Goal: Task Accomplishment & Management: Use online tool/utility

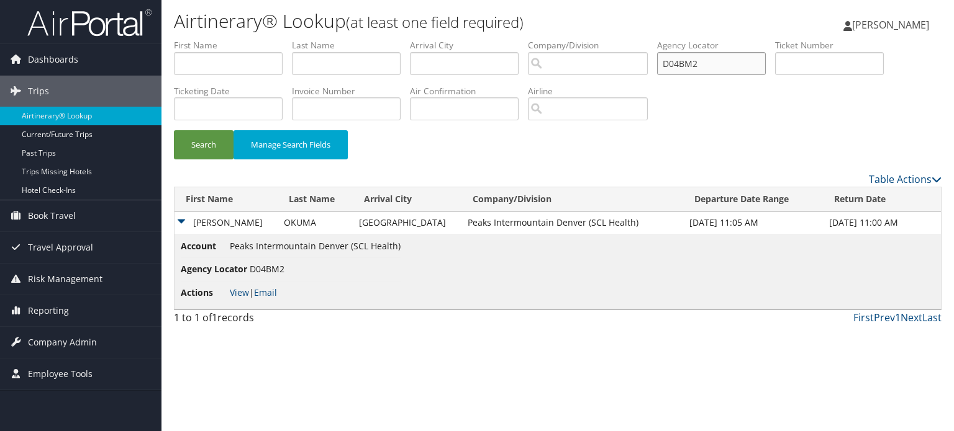
drag, startPoint x: 723, startPoint y: 63, endPoint x: 479, endPoint y: 22, distance: 246.8
click at [481, 22] on div "Airtinerary® Lookup (at least one field required) Hemant Sharma Hemant Sharma M…" at bounding box center [557, 215] width 792 height 431
paste input "KRT"
type input "D04KRT"
click at [194, 145] on button "Search" at bounding box center [204, 144] width 60 height 29
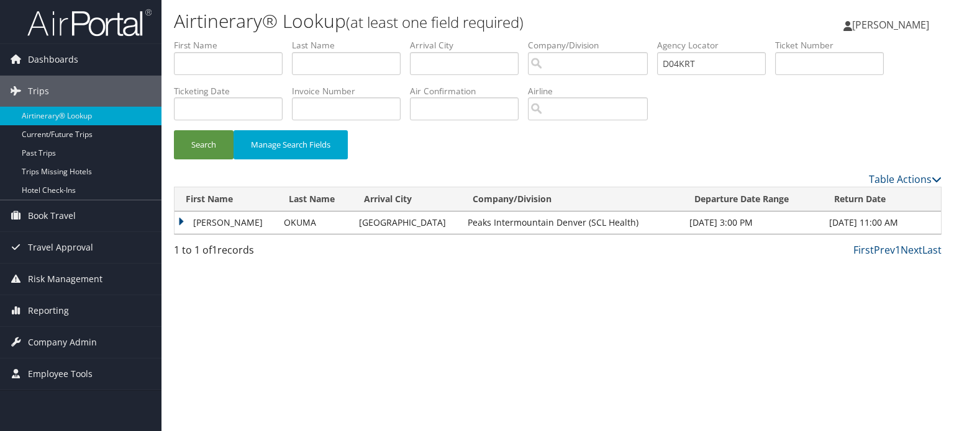
click at [182, 224] on td "SOPHAL" at bounding box center [225, 223] width 103 height 22
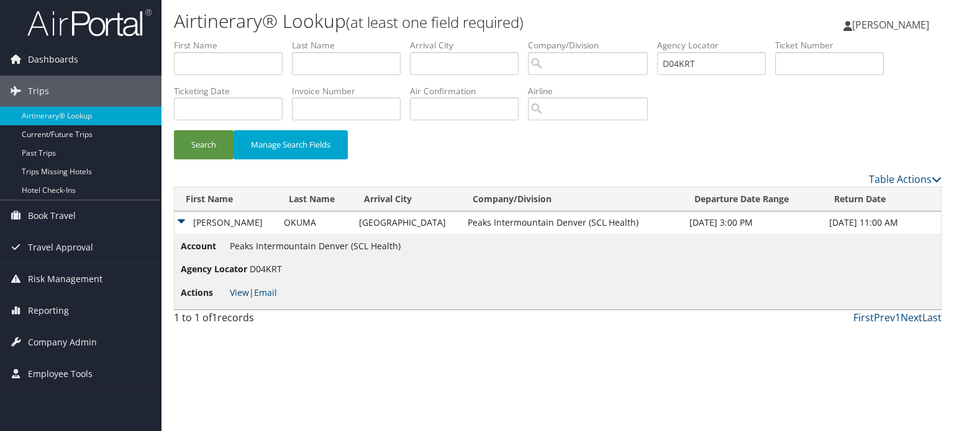
click at [238, 294] on link "View" at bounding box center [239, 293] width 19 height 12
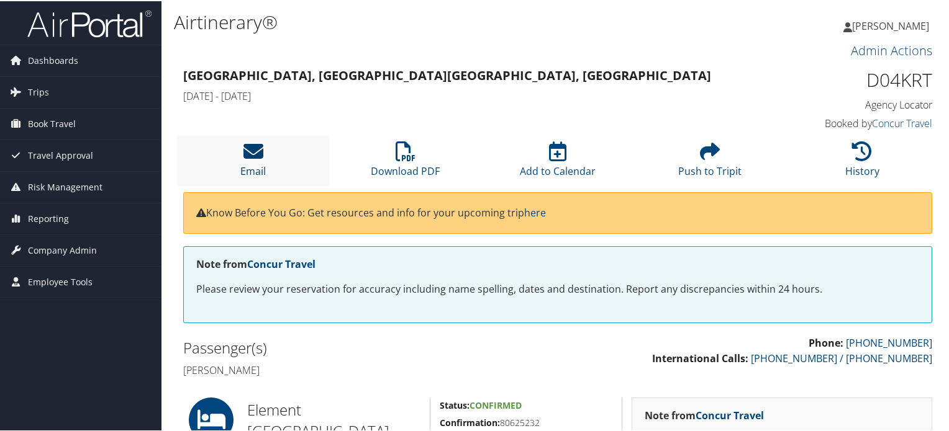
click at [249, 158] on icon at bounding box center [253, 150] width 20 height 20
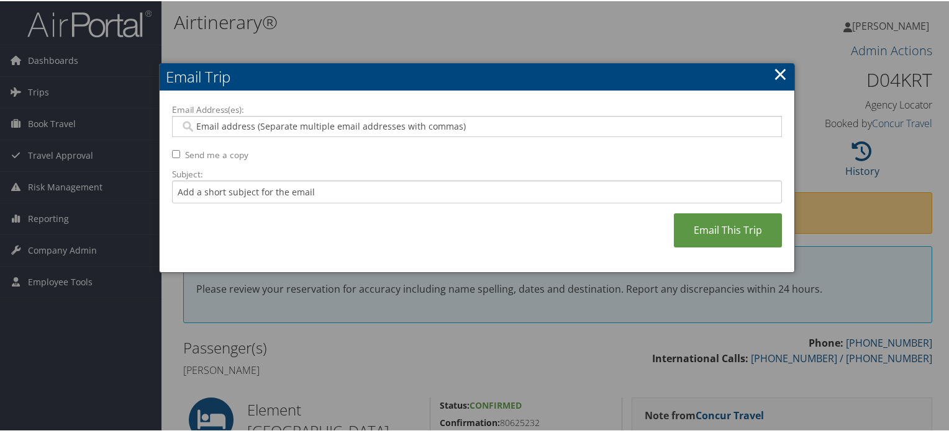
click at [343, 120] on input "Email Address(es):" at bounding box center [477, 125] width 594 height 12
paste input "[PERSON_NAME][EMAIL_ADDRESS][DOMAIN_NAME]"
type input "[PERSON_NAME][EMAIL_ADDRESS][DOMAIN_NAME]"
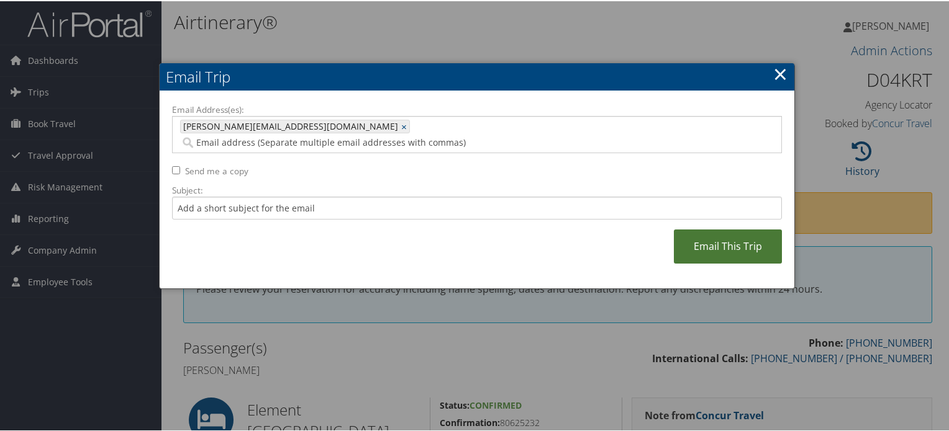
click at [738, 228] on link "Email This Trip" at bounding box center [728, 245] width 108 height 34
